Goal: Transaction & Acquisition: Download file/media

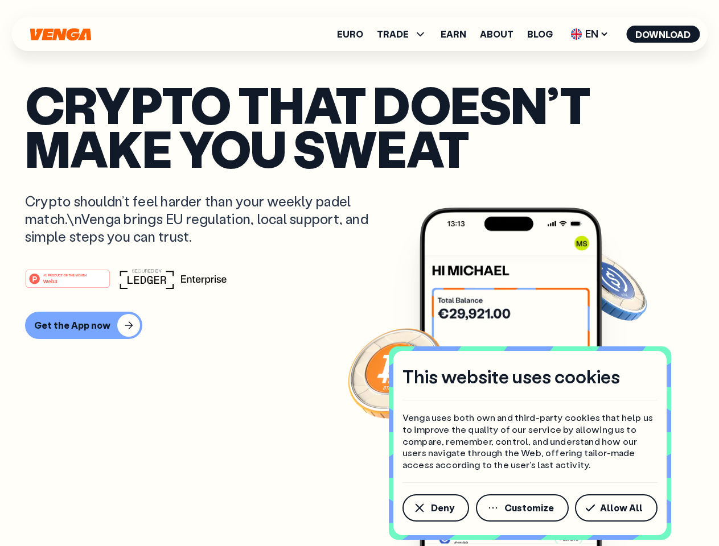
click at [359, 273] on div "#1 PRODUCT OF THE MONTH Web3" at bounding box center [359, 279] width 669 height 20
click at [435, 508] on span "Deny" at bounding box center [442, 508] width 23 height 9
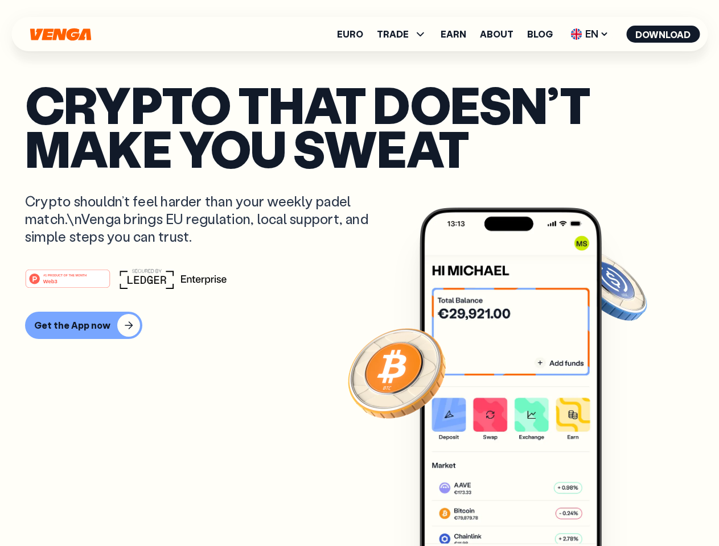
click at [523, 508] on img at bounding box center [510, 398] width 182 height 381
click at [618, 508] on article "Crypto that doesn’t make you sweat Crypto shouldn’t feel harder than your weekl…" at bounding box center [359, 295] width 669 height 427
click at [405, 34] on span "TRADE" at bounding box center [393, 34] width 32 height 9
click at [589, 34] on span "EN" at bounding box center [589, 34] width 46 height 18
click at [663, 34] on button "Download" at bounding box center [662, 34] width 73 height 17
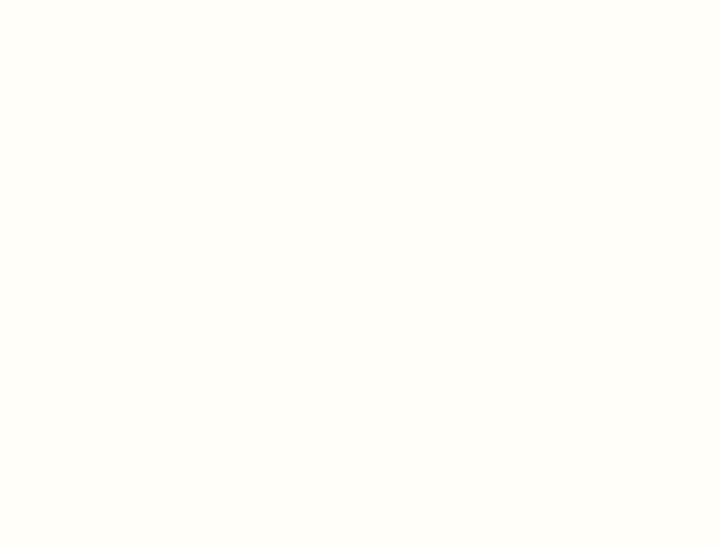
click at [82, 0] on html "This website uses cookies Venga uses both own and third-party cookies that help…" at bounding box center [359, 0] width 719 height 0
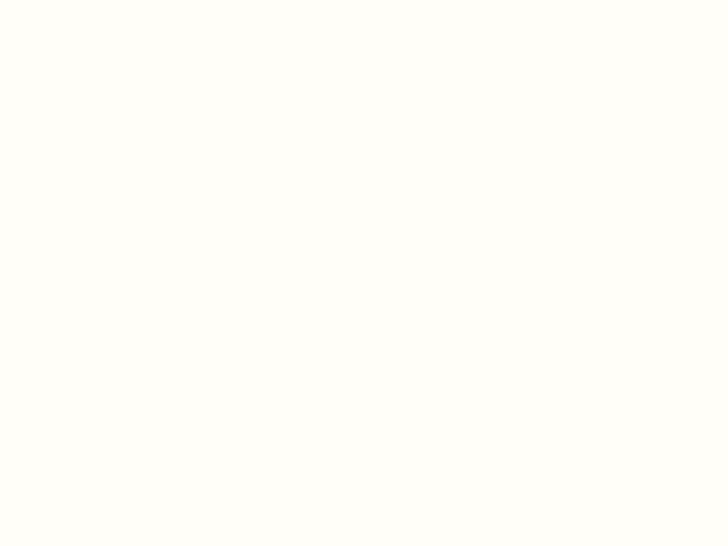
click at [69, 0] on html "This website uses cookies Venga uses both own and third-party cookies that help…" at bounding box center [364, 0] width 728 height 0
